Goal: Information Seeking & Learning: Find specific fact

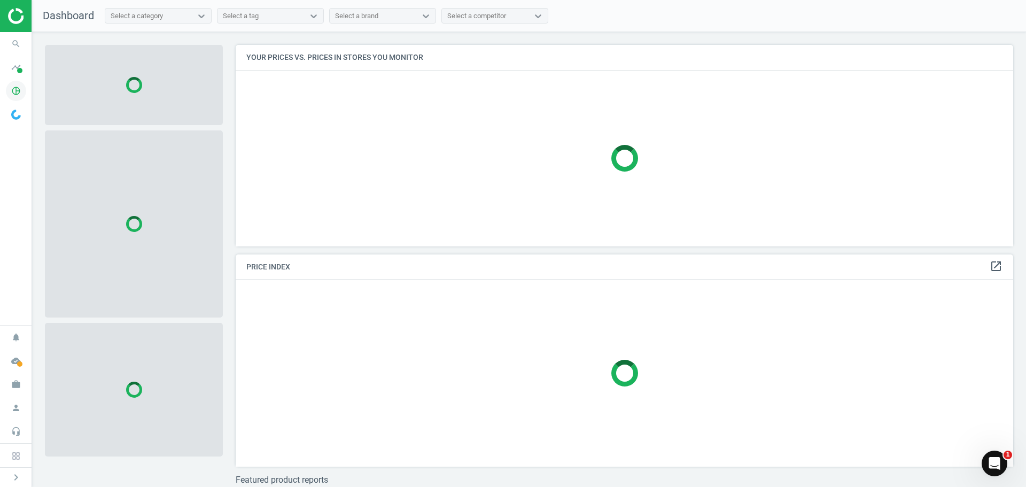
click at [13, 87] on icon "pie_chart_outlined" at bounding box center [16, 91] width 20 height 20
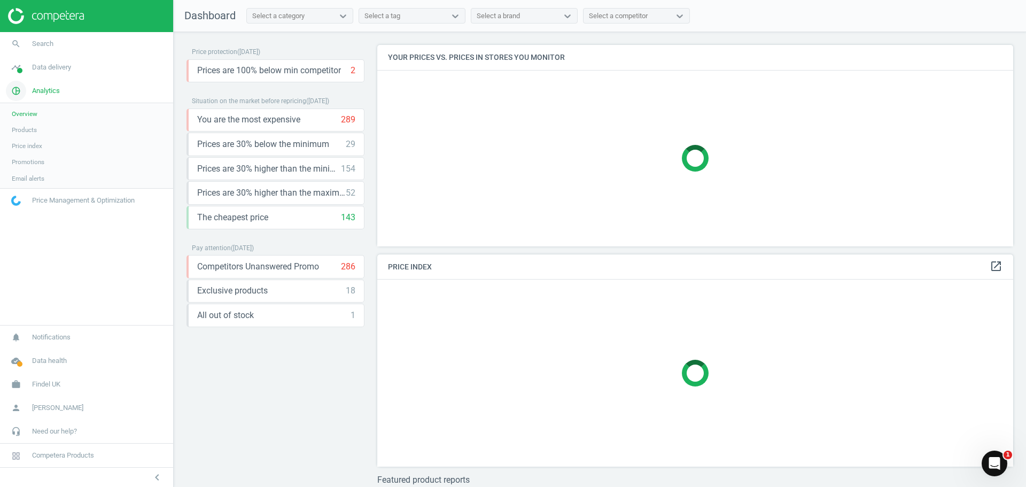
scroll to position [218, 645]
click at [39, 68] on span "Data delivery" at bounding box center [51, 68] width 39 height 10
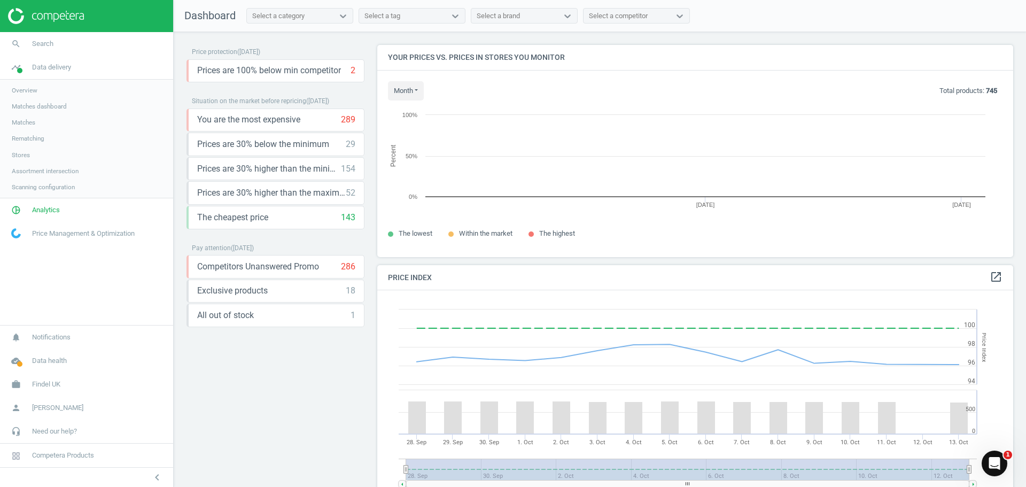
scroll to position [228, 645]
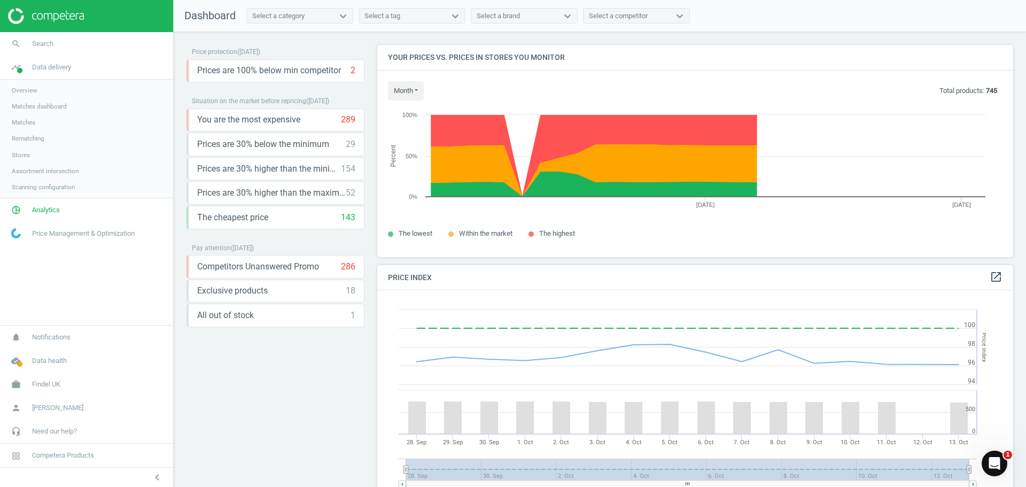
click at [21, 90] on span "Overview" at bounding box center [25, 90] width 26 height 9
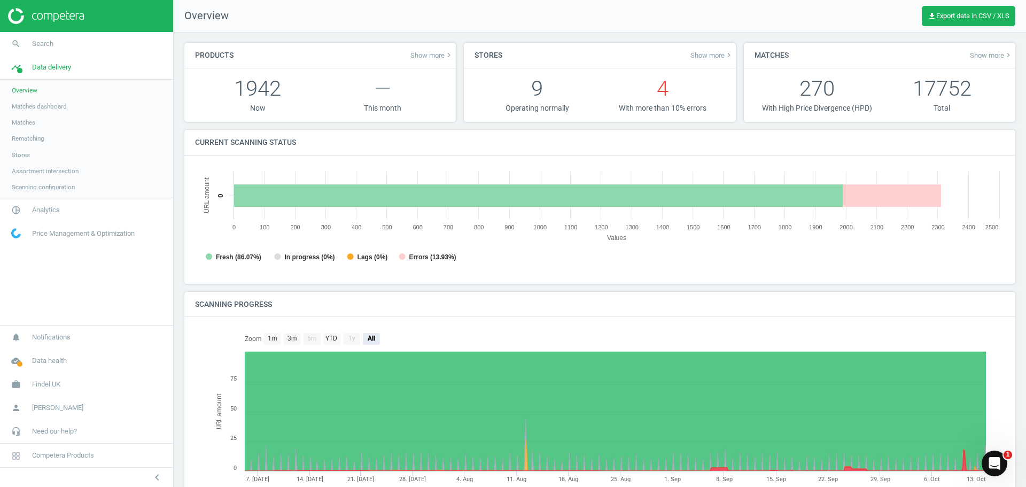
scroll to position [5, 5]
click at [22, 117] on link "Matches" at bounding box center [86, 122] width 173 height 16
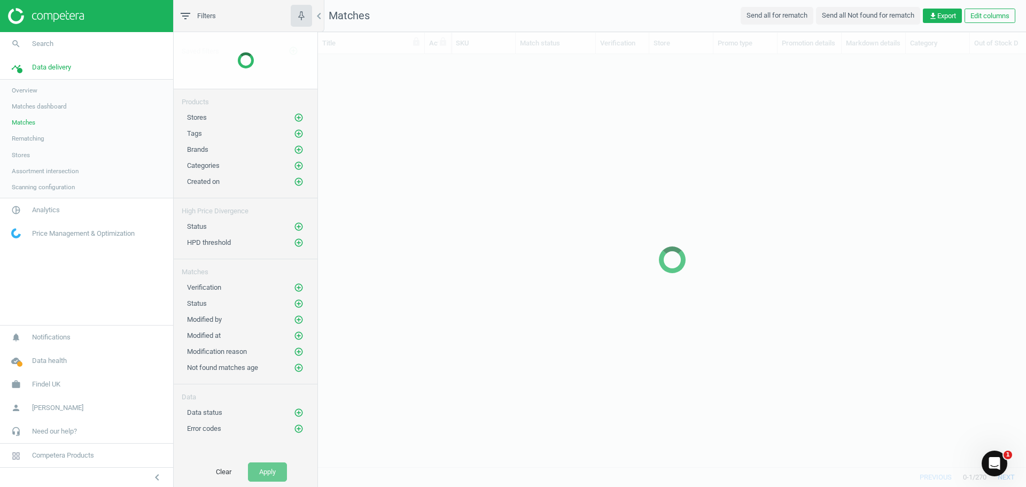
scroll to position [397, 700]
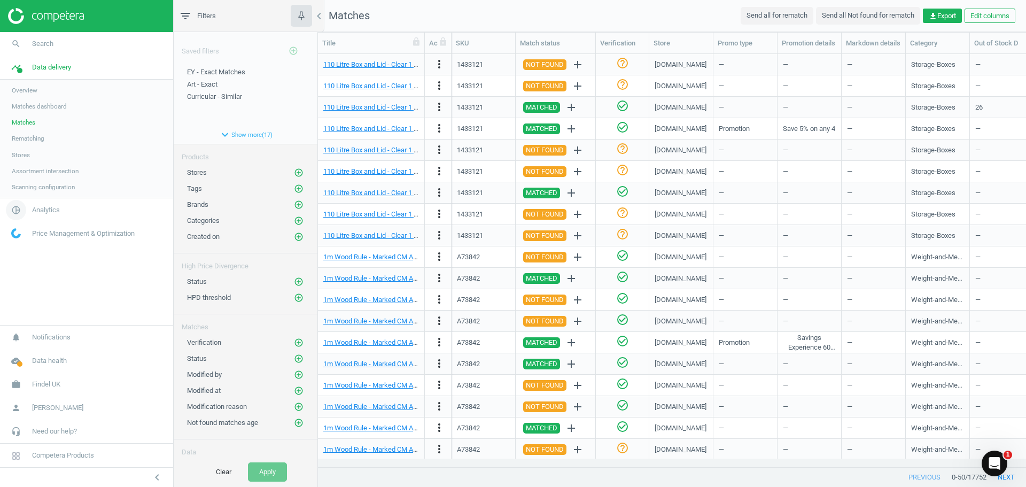
click at [58, 208] on span "Analytics" at bounding box center [46, 210] width 28 height 10
click at [32, 133] on span "Products" at bounding box center [24, 130] width 25 height 9
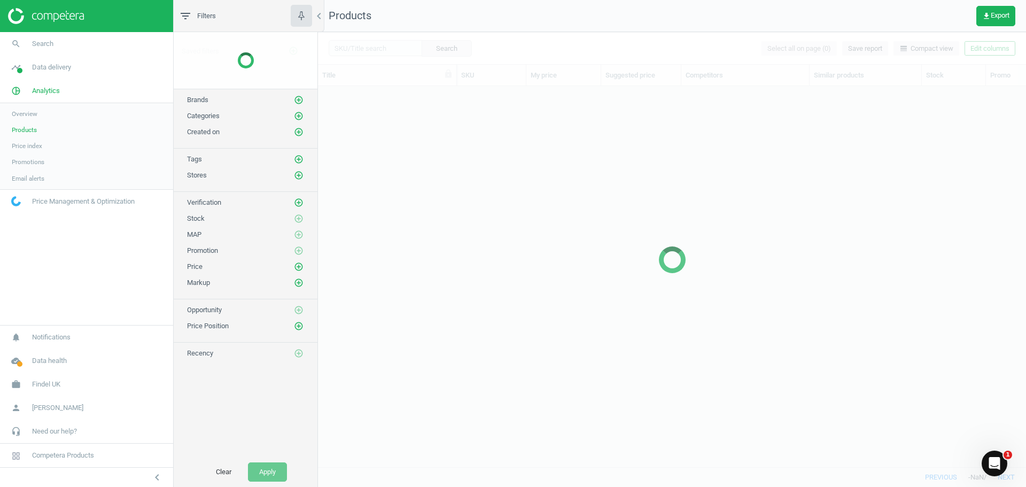
scroll to position [365, 700]
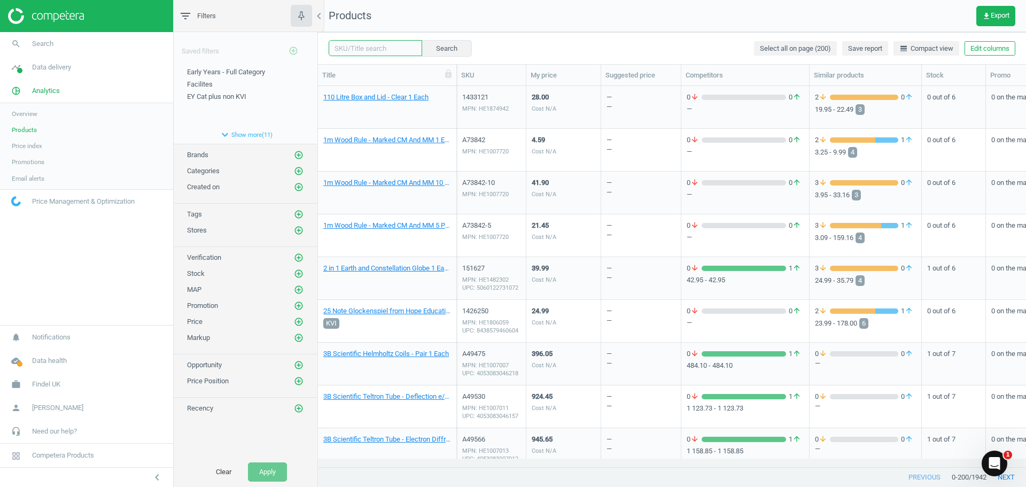
click at [380, 49] on input "text" at bounding box center [376, 48] width 94 height 16
paste input "156285"
type input "156285"
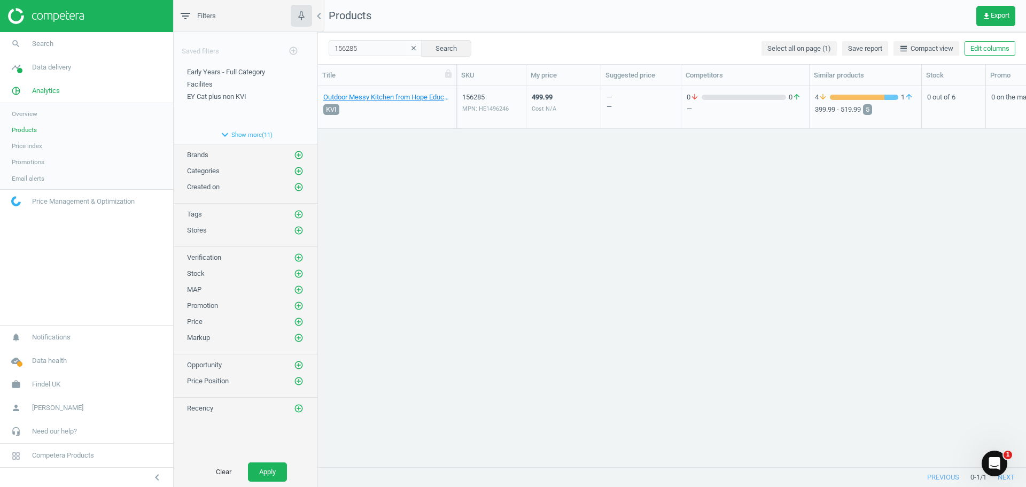
click at [550, 118] on div "499.99 Cost N/A" at bounding box center [544, 109] width 25 height 35
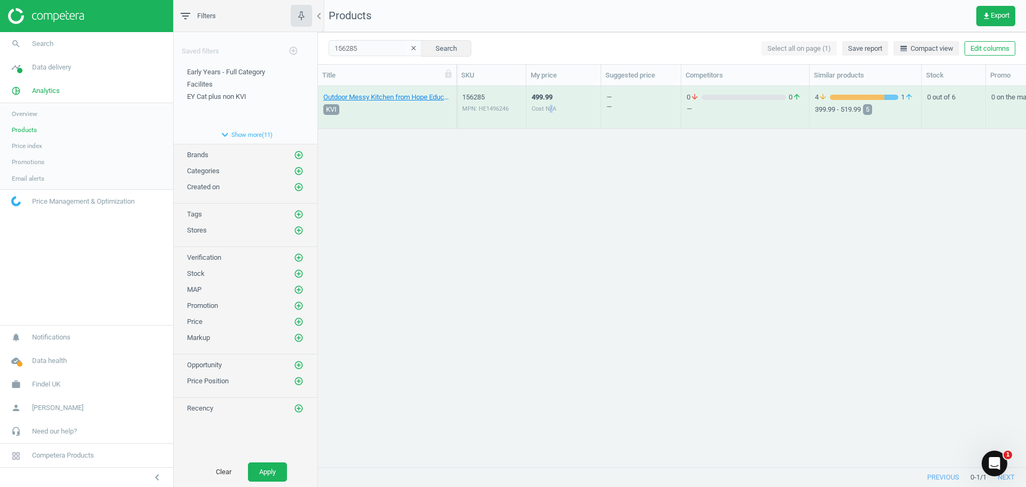
click at [550, 118] on div "499.99 Cost N/A" at bounding box center [544, 109] width 25 height 35
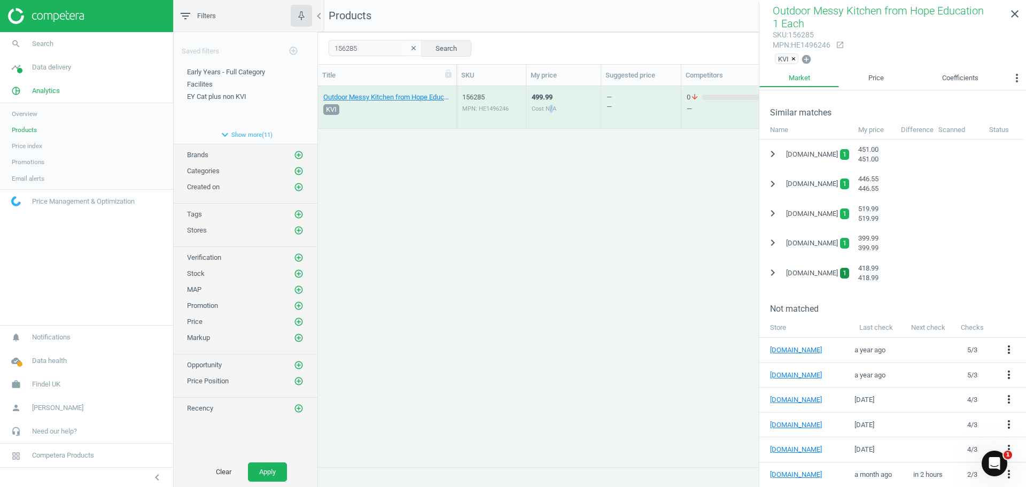
scroll to position [225, 0]
click at [770, 148] on icon "chevron_right" at bounding box center [773, 153] width 13 height 13
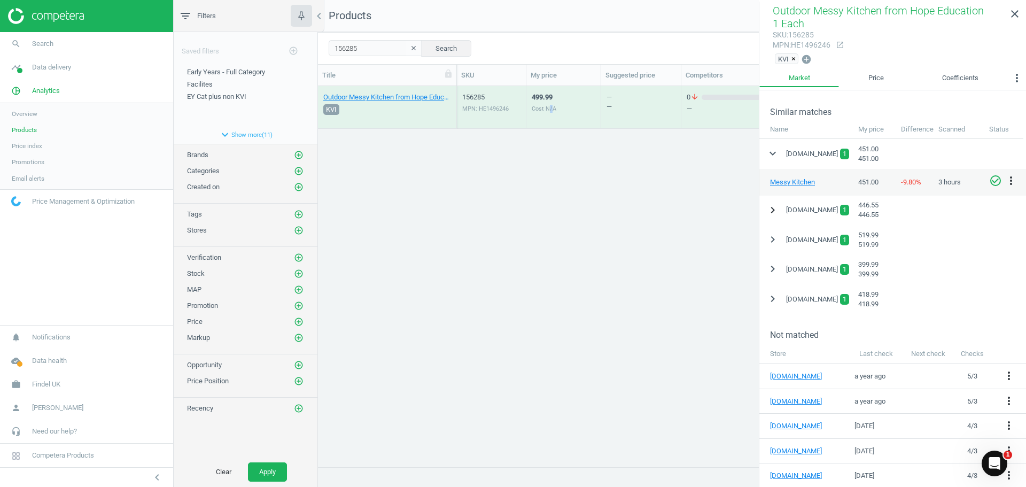
click at [772, 206] on icon "chevron_right" at bounding box center [773, 210] width 13 height 13
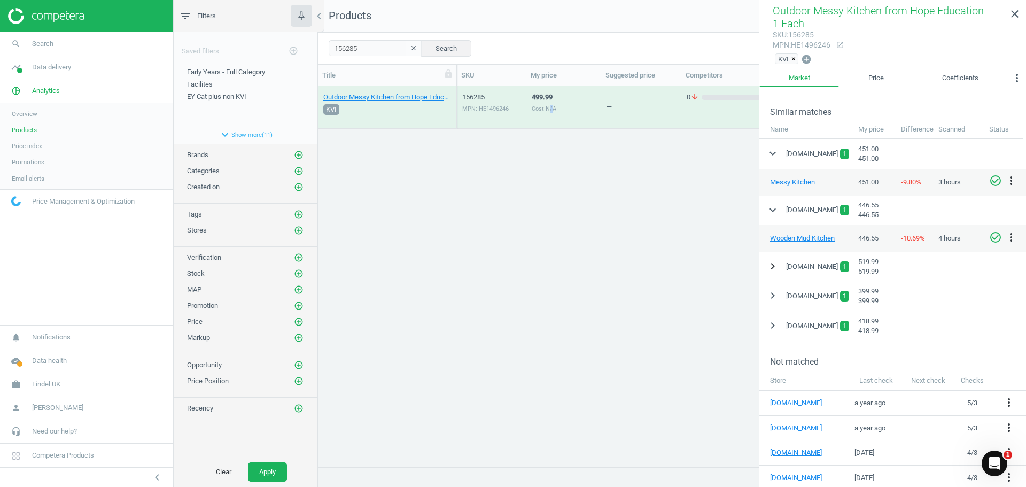
click at [773, 267] on icon "chevron_right" at bounding box center [773, 266] width 13 height 13
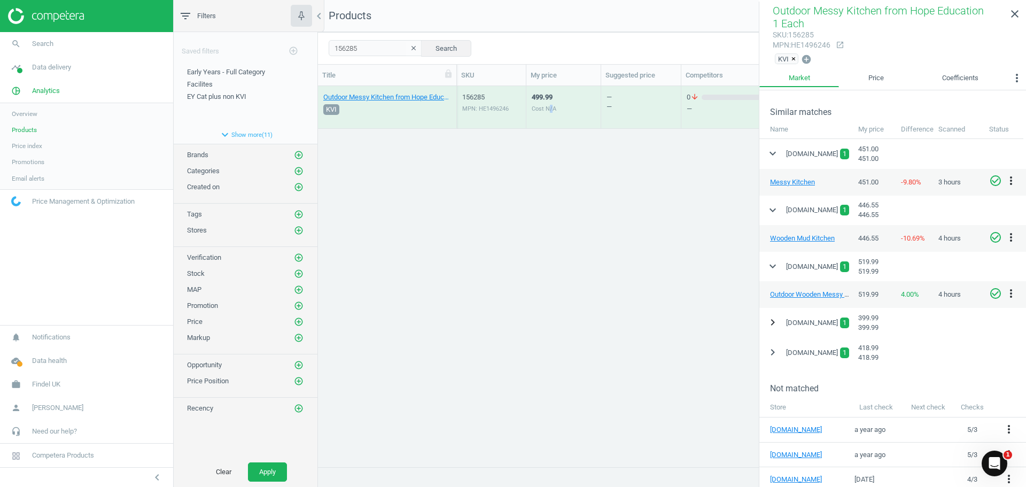
drag, startPoint x: 774, startPoint y: 322, endPoint x: 773, endPoint y: 346, distance: 23.5
click at [775, 325] on icon "chevron_right" at bounding box center [773, 322] width 13 height 13
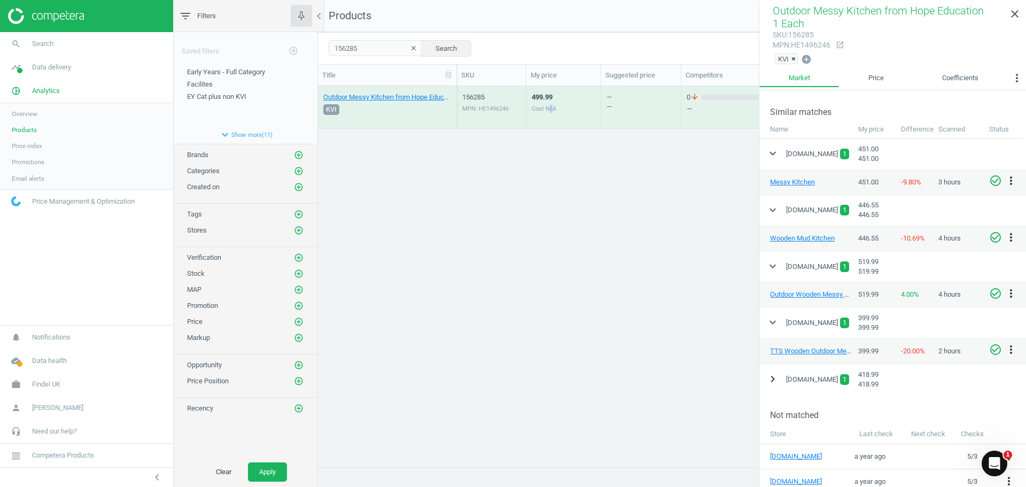
click at [767, 387] on button "chevron_right" at bounding box center [772, 379] width 19 height 20
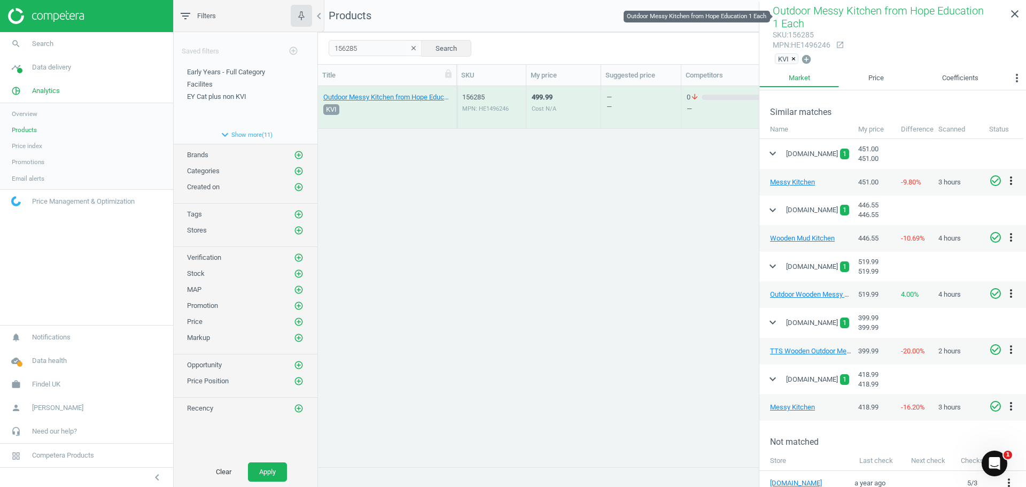
click at [791, 19] on span "Outdoor Messy Kitchen from Hope Education 1 Each" at bounding box center [878, 17] width 211 height 26
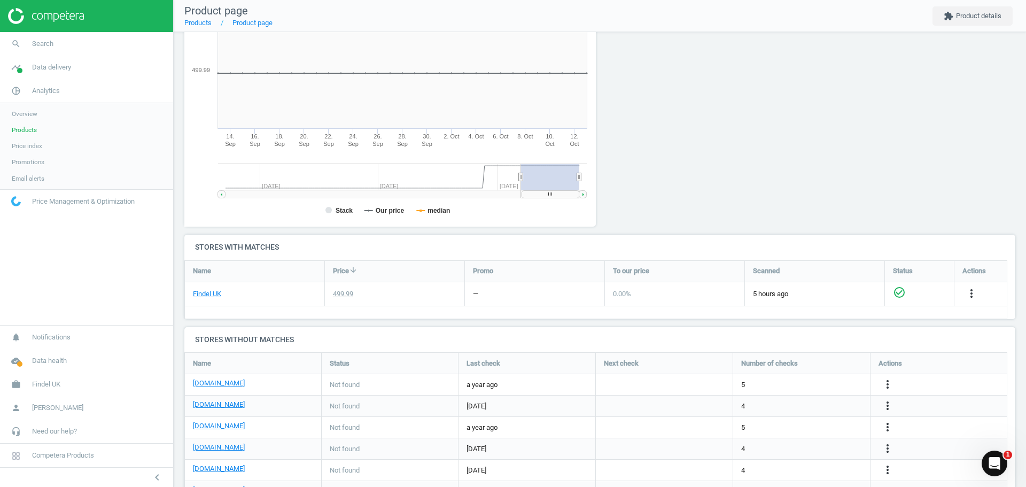
scroll to position [160, 0]
click at [215, 297] on link "Findel UK" at bounding box center [207, 293] width 28 height 10
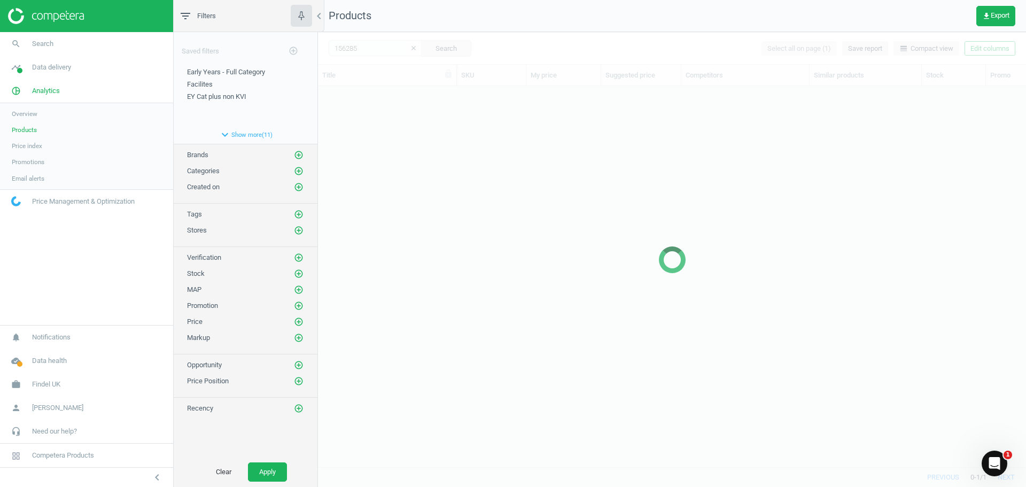
scroll to position [365, 700]
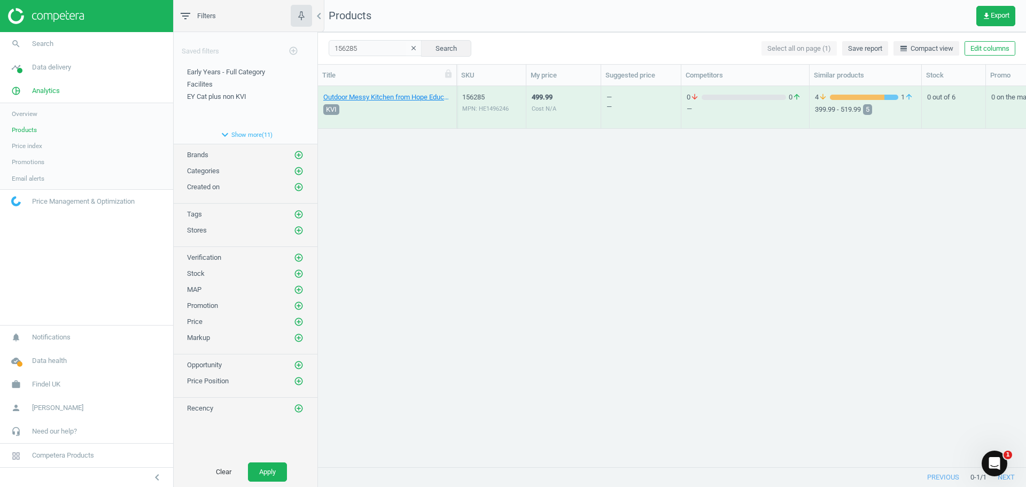
click at [724, 109] on div "—" at bounding box center [745, 109] width 117 height 10
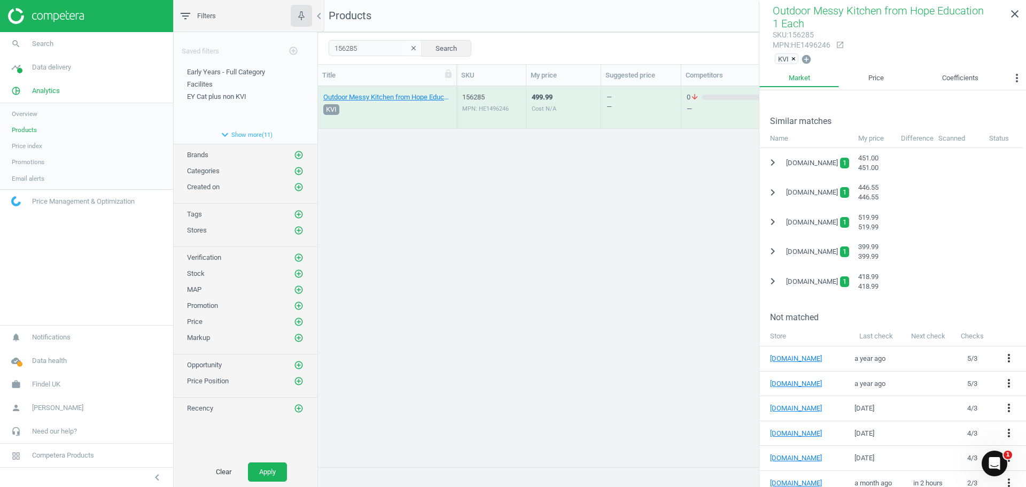
scroll to position [225, 0]
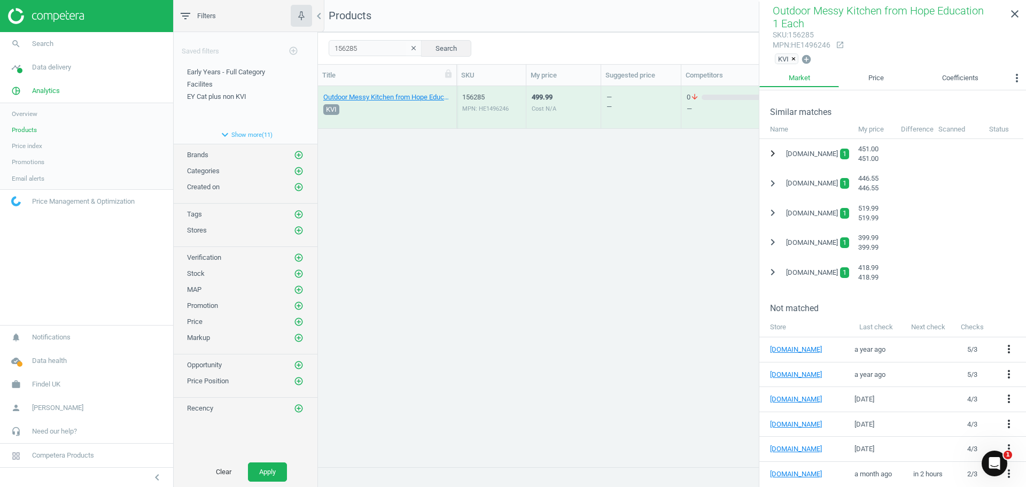
click at [777, 153] on icon "chevron_right" at bounding box center [773, 153] width 13 height 13
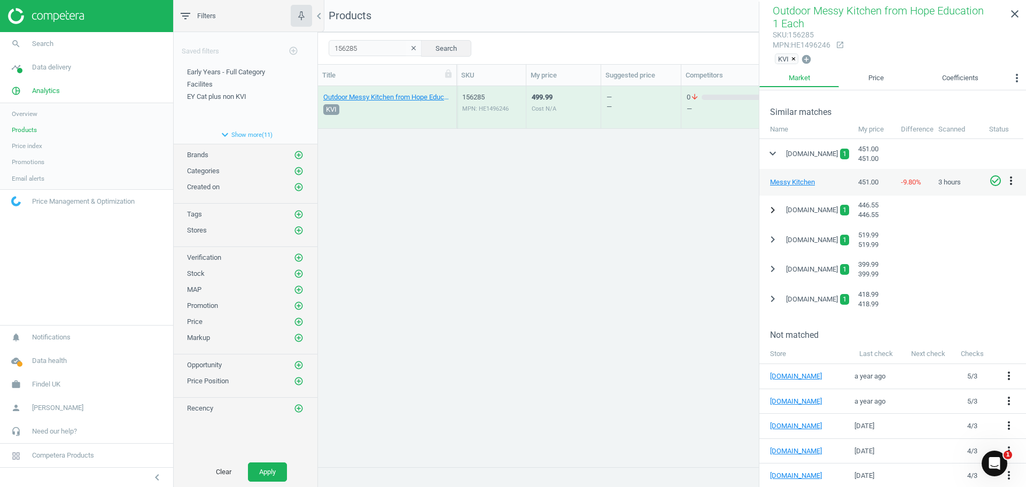
click at [769, 212] on icon "chevron_right" at bounding box center [773, 210] width 13 height 13
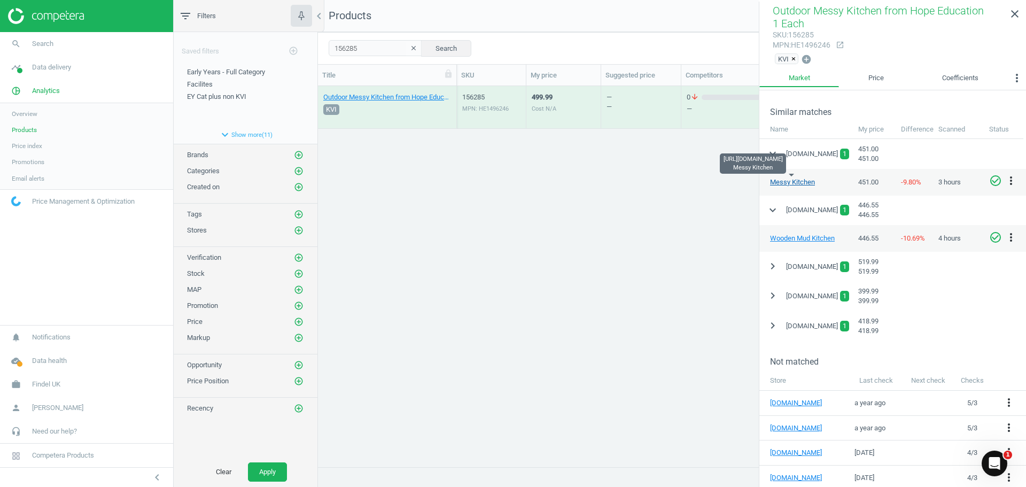
click at [797, 182] on link "Messy Kitchen" at bounding box center [792, 182] width 45 height 8
click at [811, 239] on link "Wooden Mud Kitchen" at bounding box center [802, 238] width 65 height 8
click at [772, 270] on icon "chevron_right" at bounding box center [773, 266] width 13 height 13
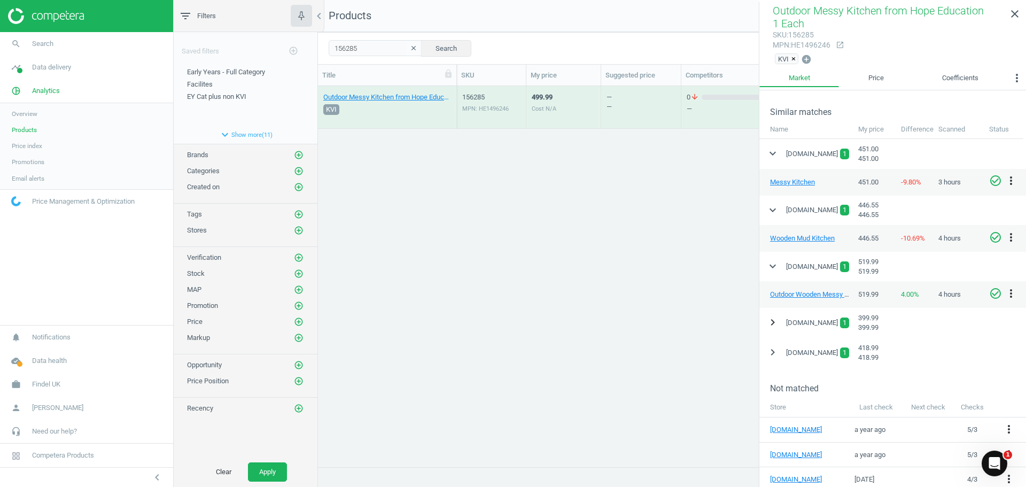
click at [770, 327] on icon "chevron_right" at bounding box center [773, 322] width 13 height 13
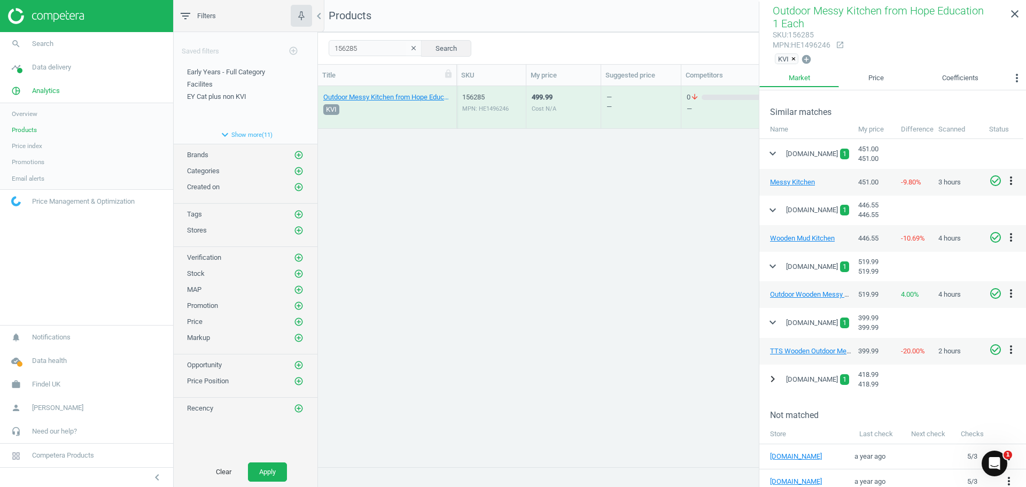
click at [773, 378] on icon "chevron_right" at bounding box center [773, 379] width 13 height 13
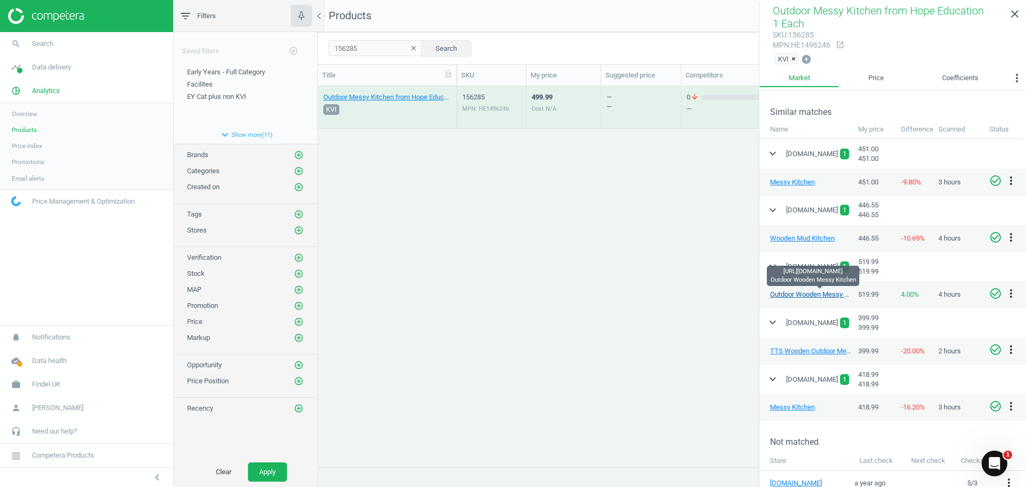
click at [809, 291] on link "Outdoor Wooden Messy Kitchen" at bounding box center [818, 294] width 97 height 8
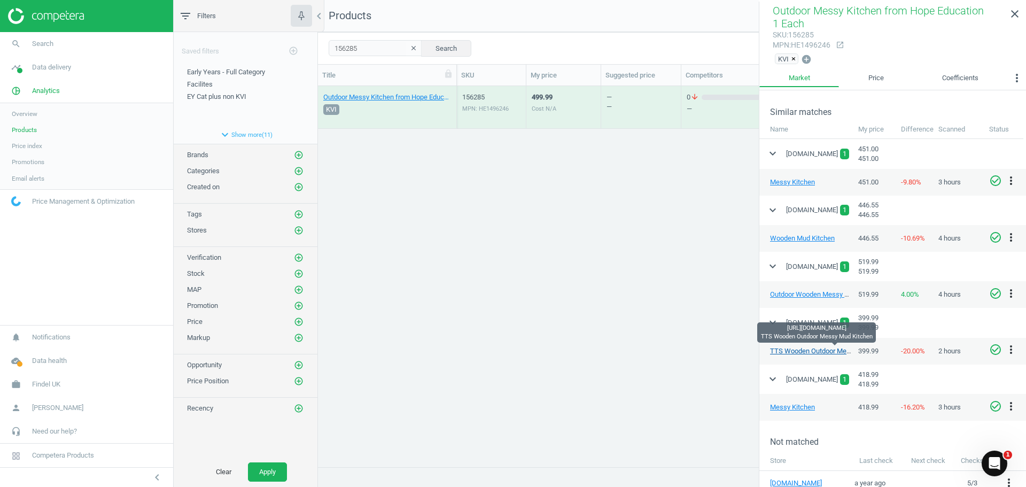
click at [815, 347] on link "TTS Wooden Outdoor Messy Mud Kitchen" at bounding box center [833, 351] width 127 height 8
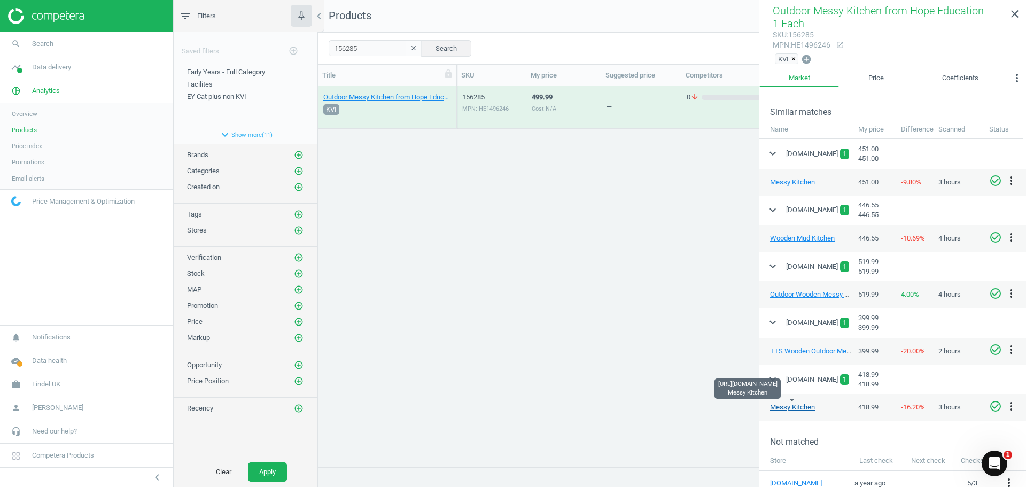
click at [804, 404] on link "Messy Kitchen" at bounding box center [792, 407] width 45 height 8
click at [459, 236] on div "Outdoor Messy Kitchen from Hope Education 1 Each KVI 156285 MPN: HE1496246 499.…" at bounding box center [672, 272] width 708 height 373
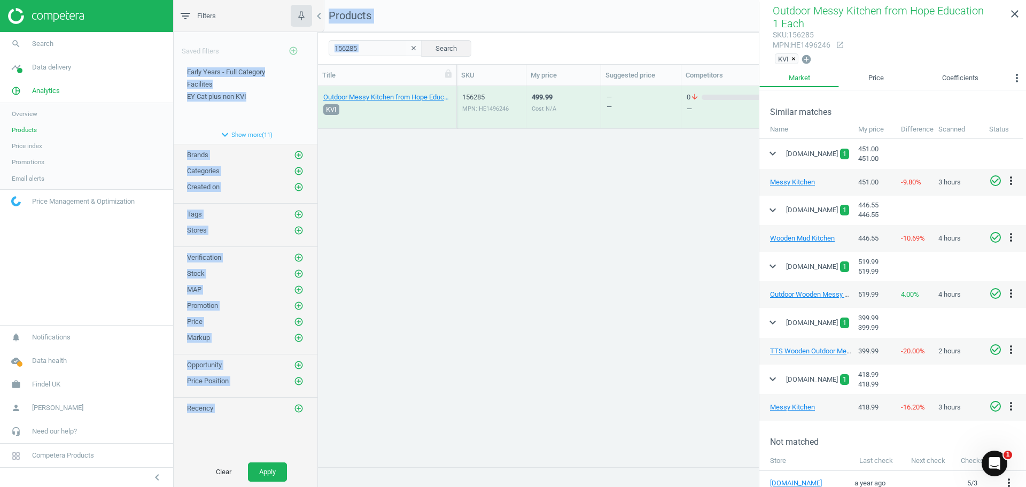
drag, startPoint x: 333, startPoint y: 44, endPoint x: 287, endPoint y: 44, distance: 45.4
click at [287, 44] on div "filter_list Filters chevron_left Saved filters add_circle_outline Early Years -…" at bounding box center [600, 243] width 853 height 487
click at [361, 49] on input "156285" at bounding box center [376, 48] width 94 height 16
click at [363, 50] on input "156285" at bounding box center [376, 48] width 94 height 16
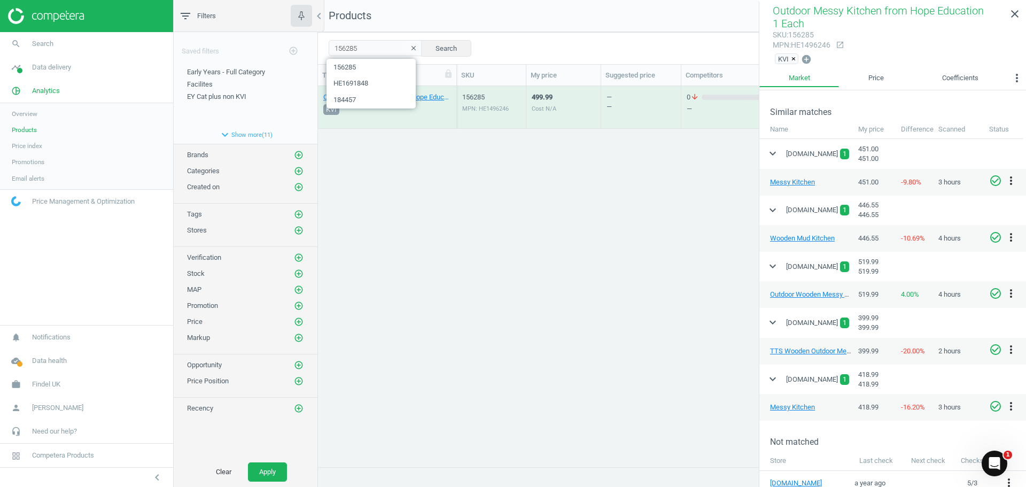
click at [410, 51] on icon "clear" at bounding box center [413, 47] width 7 height 7
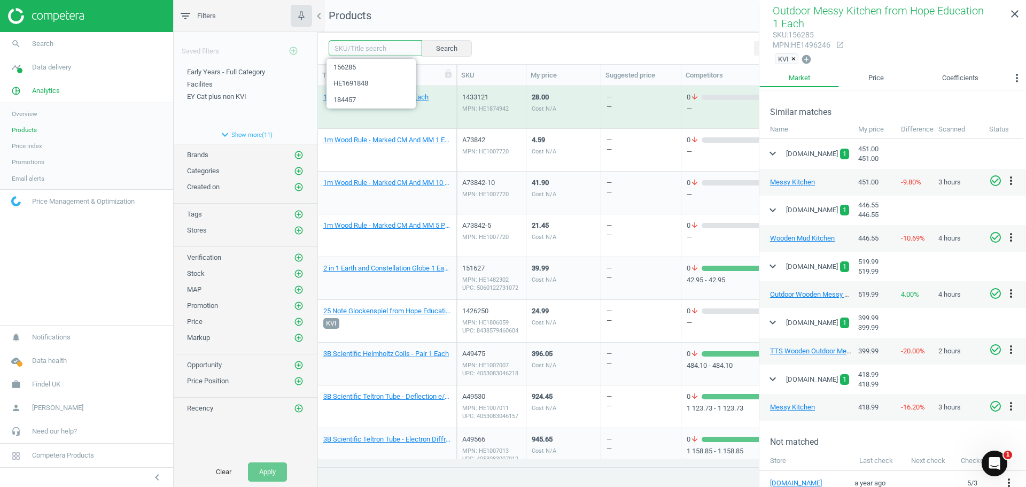
click at [346, 51] on input "text" at bounding box center [376, 48] width 94 height 16
paste input "1426474"
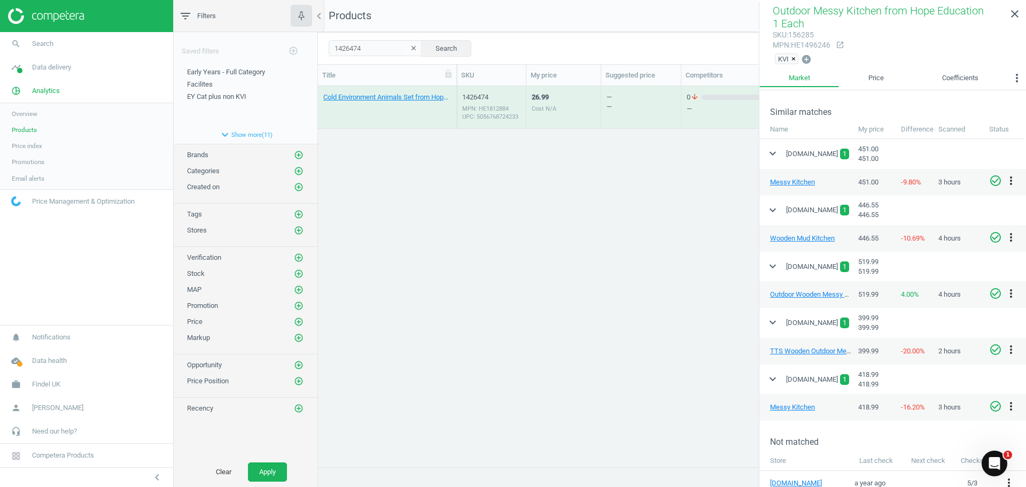
click at [559, 104] on div "26.99 Cost N/A" at bounding box center [564, 107] width 64 height 40
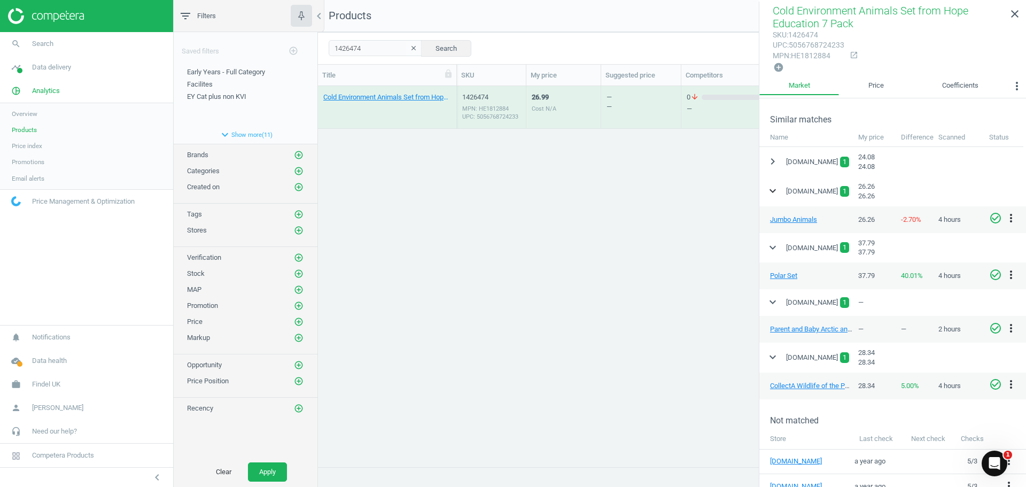
click at [770, 194] on icon "expand_more" at bounding box center [773, 190] width 13 height 13
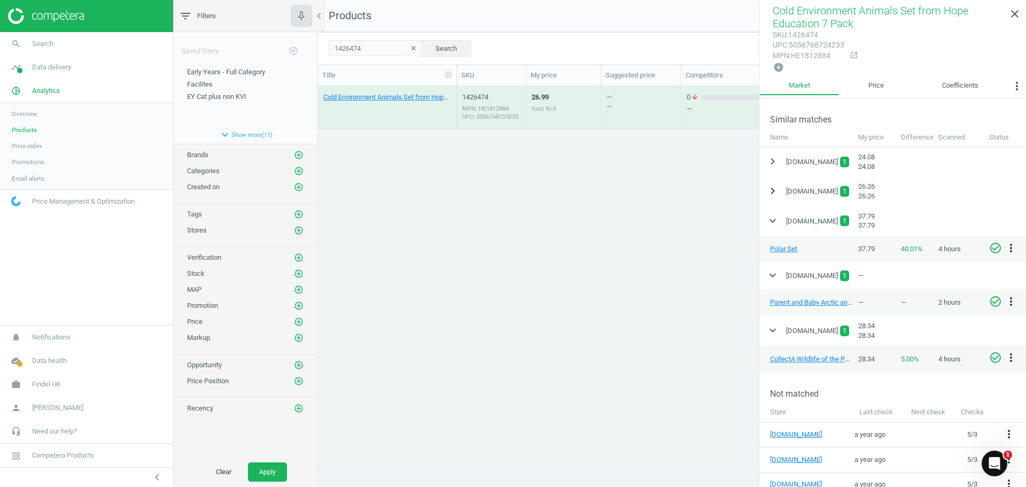
click at [770, 194] on icon "chevron_right" at bounding box center [773, 190] width 13 height 13
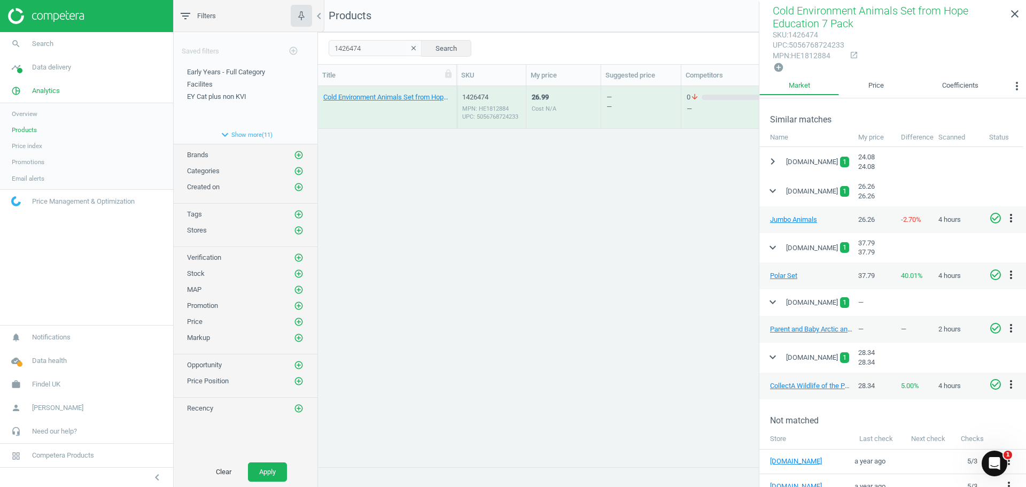
click at [633, 283] on div "Cold Environment Animals Set from Hope Education 7 Pack 1426474 MPN: HE1812884 …" at bounding box center [672, 272] width 708 height 373
click at [793, 219] on link "Jumbo Animals" at bounding box center [793, 219] width 47 height 8
drag, startPoint x: 376, startPoint y: 49, endPoint x: 297, endPoint y: 54, distance: 79.3
click at [297, 54] on div "filter_list Filters chevron_left Saved filters add_circle_outline Early Years -…" at bounding box center [600, 243] width 853 height 487
paste input "2"
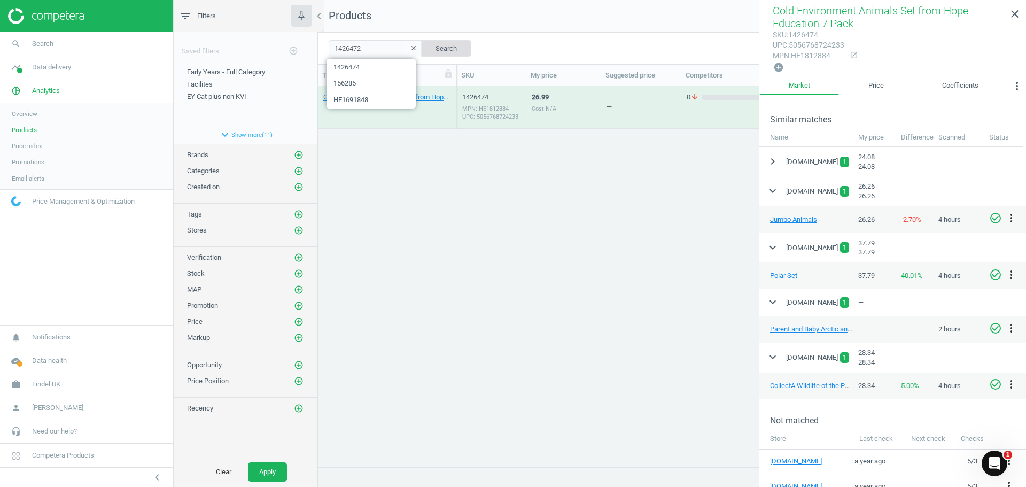
click at [447, 49] on button "Search" at bounding box center [446, 48] width 50 height 16
click at [514, 104] on div "1426472 MPN: HE1812880 UPC: 5056768723601" at bounding box center [491, 109] width 58 height 35
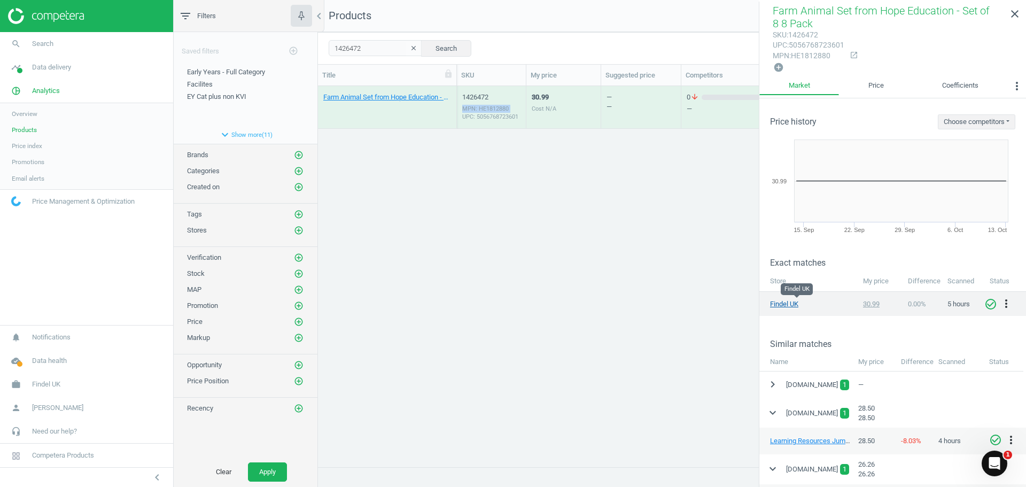
click at [788, 306] on link "Findel UK" at bounding box center [796, 304] width 53 height 10
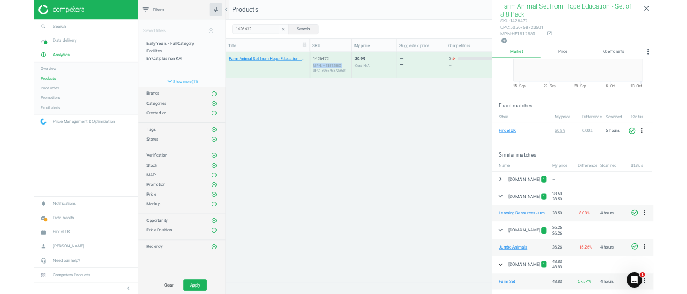
scroll to position [107, 0]
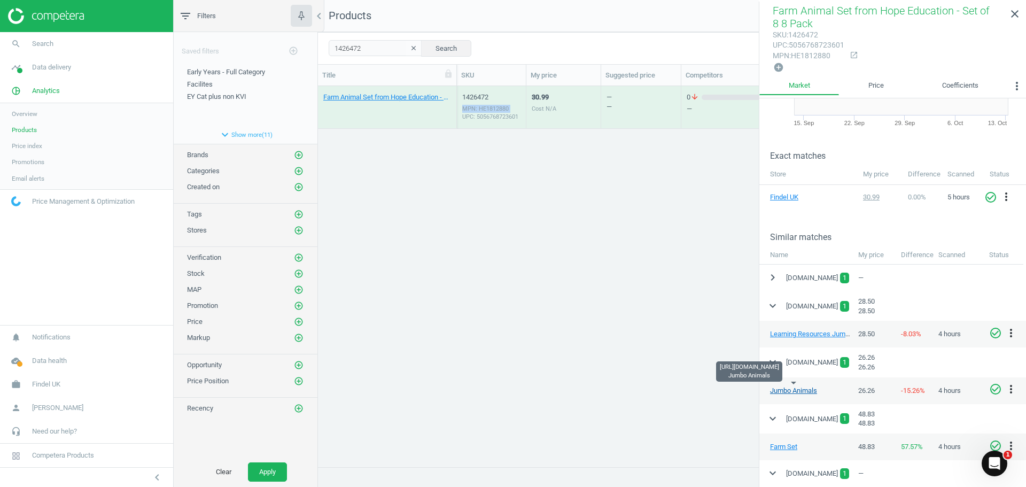
click at [782, 391] on link "Jumbo Animals" at bounding box center [793, 390] width 47 height 8
drag, startPoint x: 367, startPoint y: 50, endPoint x: 277, endPoint y: 60, distance: 90.9
click at [265, 60] on div "filter_list Filters chevron_left Saved filters add_circle_outline Early Years -…" at bounding box center [600, 243] width 853 height 487
paste input "4"
click at [442, 41] on button "Search" at bounding box center [446, 48] width 50 height 16
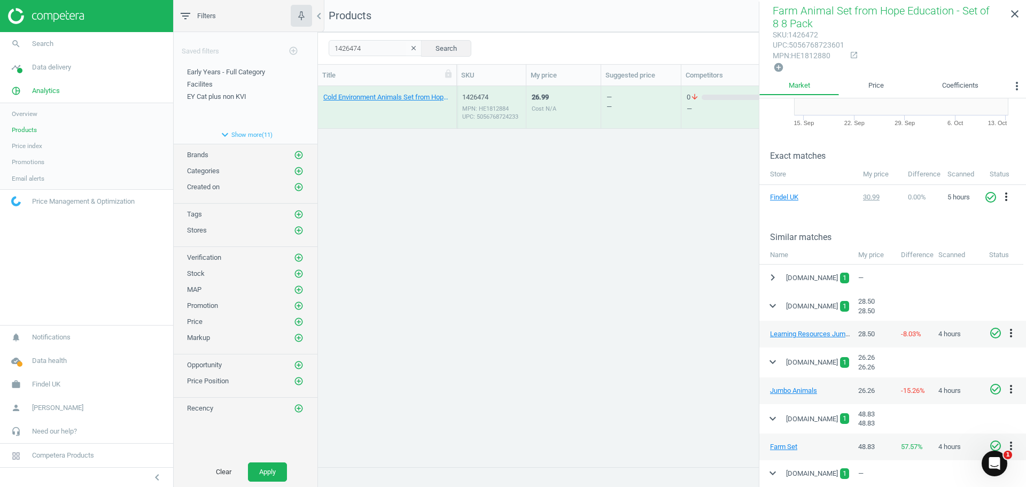
click at [519, 109] on div "MPN: HE1812884 UPC: 5056768724233" at bounding box center [491, 113] width 58 height 16
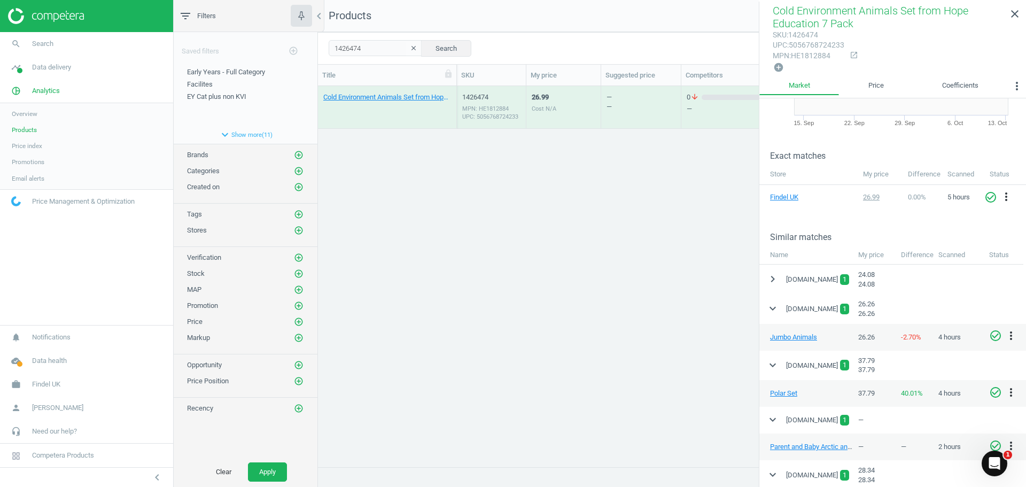
click at [538, 157] on div "Cold Environment Animals Set from Hope Education 7 Pack 1426474 MPN: HE1812884 …" at bounding box center [672, 272] width 708 height 373
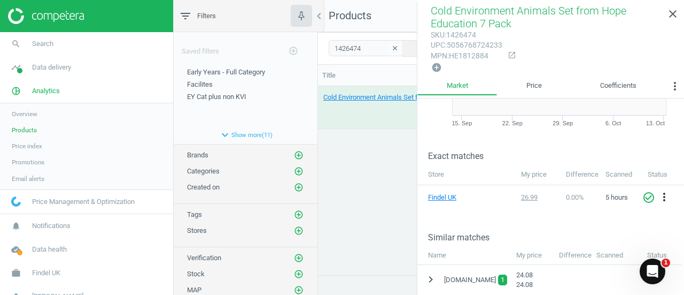
scroll to position [172, 358]
click at [320, 16] on icon "chevron_left" at bounding box center [319, 16] width 13 height 13
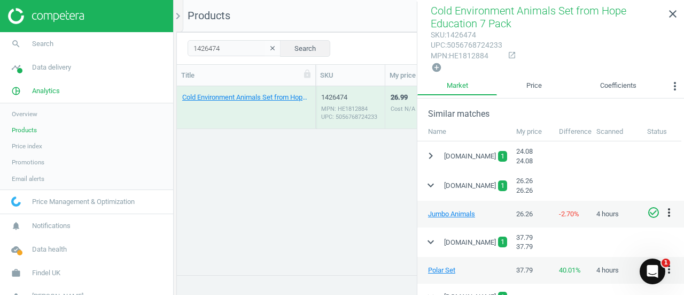
scroll to position [214, 0]
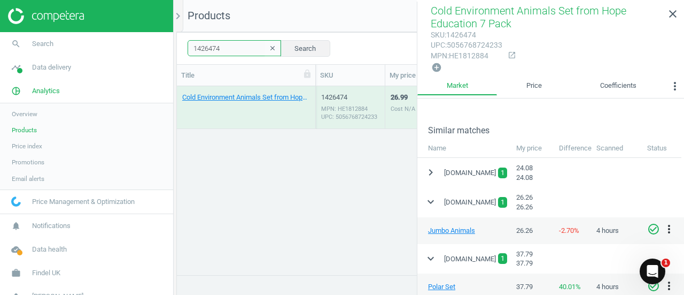
click at [227, 51] on input "1426474" at bounding box center [235, 48] width 94 height 16
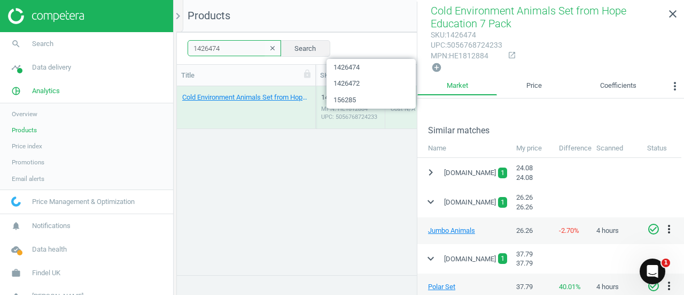
drag, startPoint x: 227, startPoint y: 49, endPoint x: 196, endPoint y: 57, distance: 32.2
click at [125, 55] on section "search Search timeline Data delivery Overview Matches dashboard Matches Rematch…" at bounding box center [342, 187] width 684 height 375
paste input "7583"
click at [280, 46] on button "Search" at bounding box center [305, 48] width 50 height 16
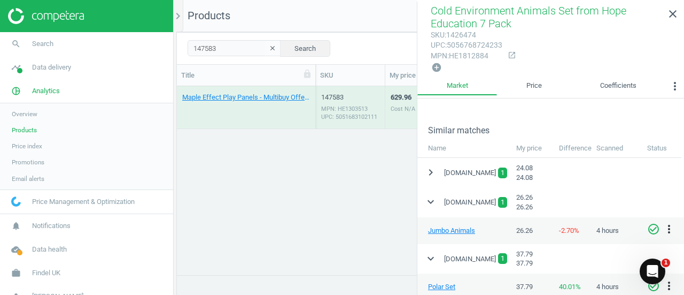
click at [353, 113] on div "MPN: HE1303513 UPC: 5051683102111" at bounding box center [350, 113] width 58 height 16
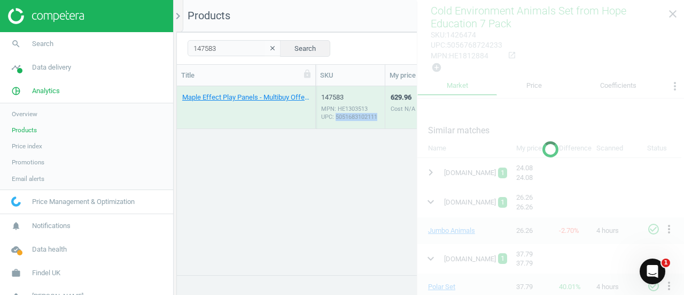
click at [353, 113] on div "MPN: HE1303513 UPC: 5051683102111" at bounding box center [350, 113] width 58 height 16
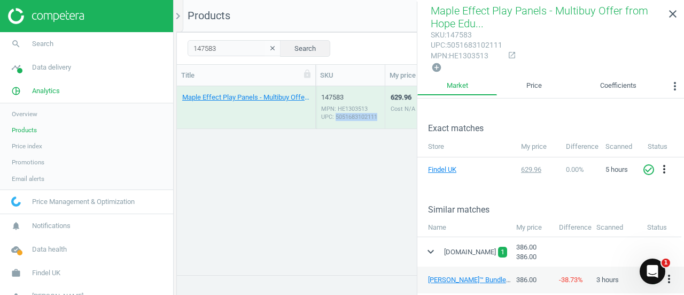
scroll to position [160, 0]
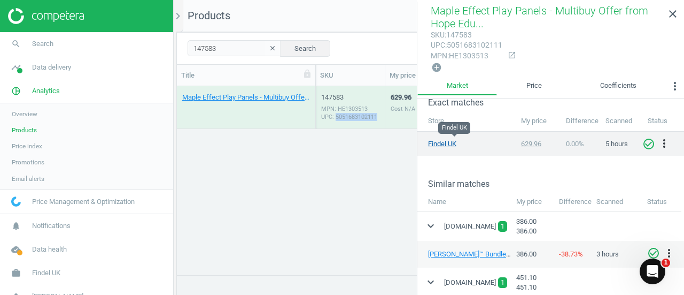
click at [438, 141] on link "Findel UK" at bounding box center [454, 144] width 53 height 10
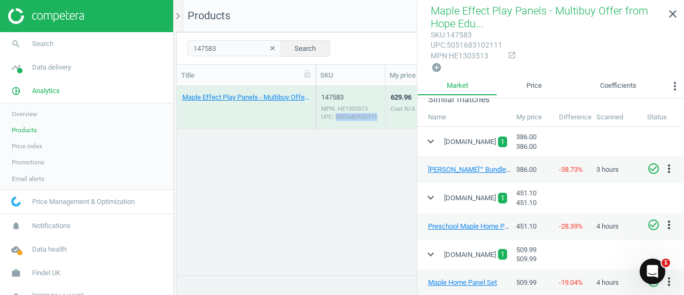
scroll to position [267, 0]
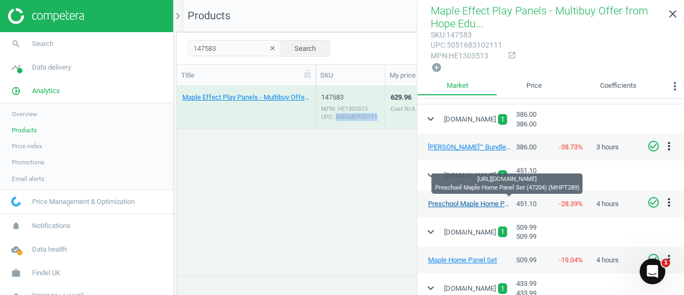
click at [450, 204] on link "Preschool Maple Home Panel Set (47204) (MHPT289)" at bounding box center [509, 203] width 163 height 8
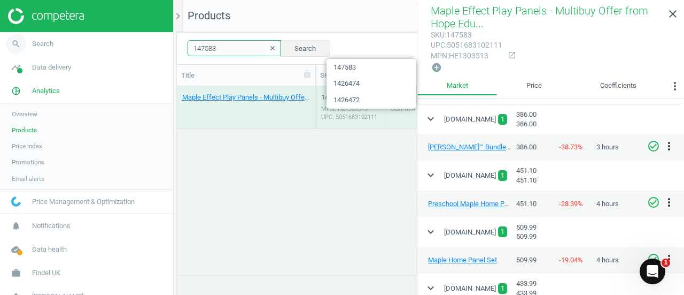
drag, startPoint x: 223, startPoint y: 51, endPoint x: 166, endPoint y: 50, distance: 57.2
click at [166, 50] on section "search Search timeline Data delivery Overview Matches dashboard Matches Rematch…" at bounding box center [342, 187] width 684 height 375
paste input "="1435112""
type input "1435112"
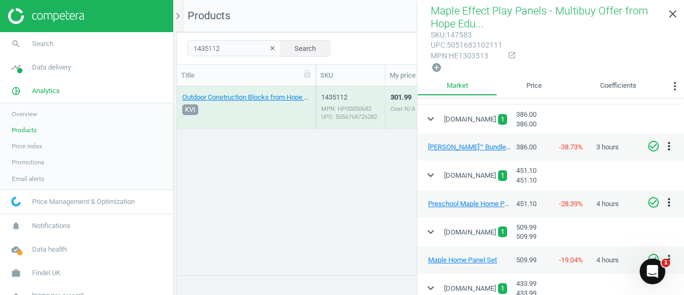
click at [348, 103] on div "1435112 MPN: HP00050682 UPC: 5056768726282" at bounding box center [350, 109] width 58 height 35
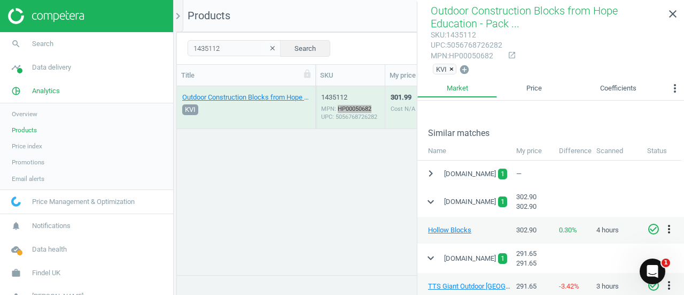
scroll to position [160, 0]
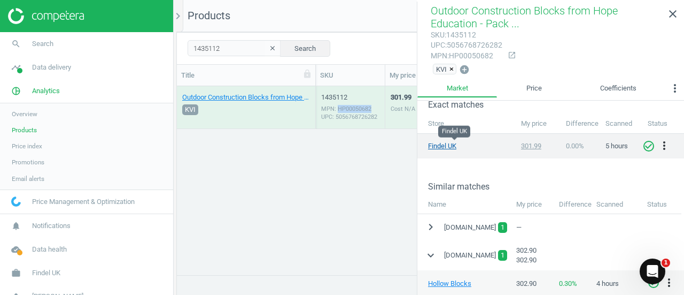
click at [453, 144] on link "Findel UK" at bounding box center [454, 146] width 53 height 10
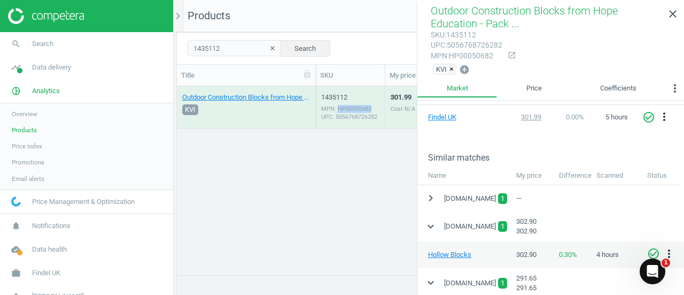
scroll to position [214, 0]
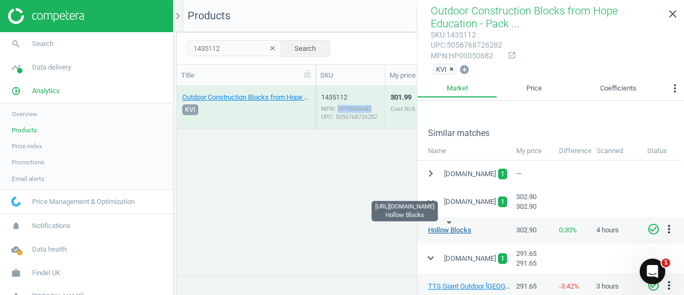
click at [446, 229] on link "Hollow Blocks" at bounding box center [449, 230] width 43 height 8
